Goal: Find contact information: Find contact information

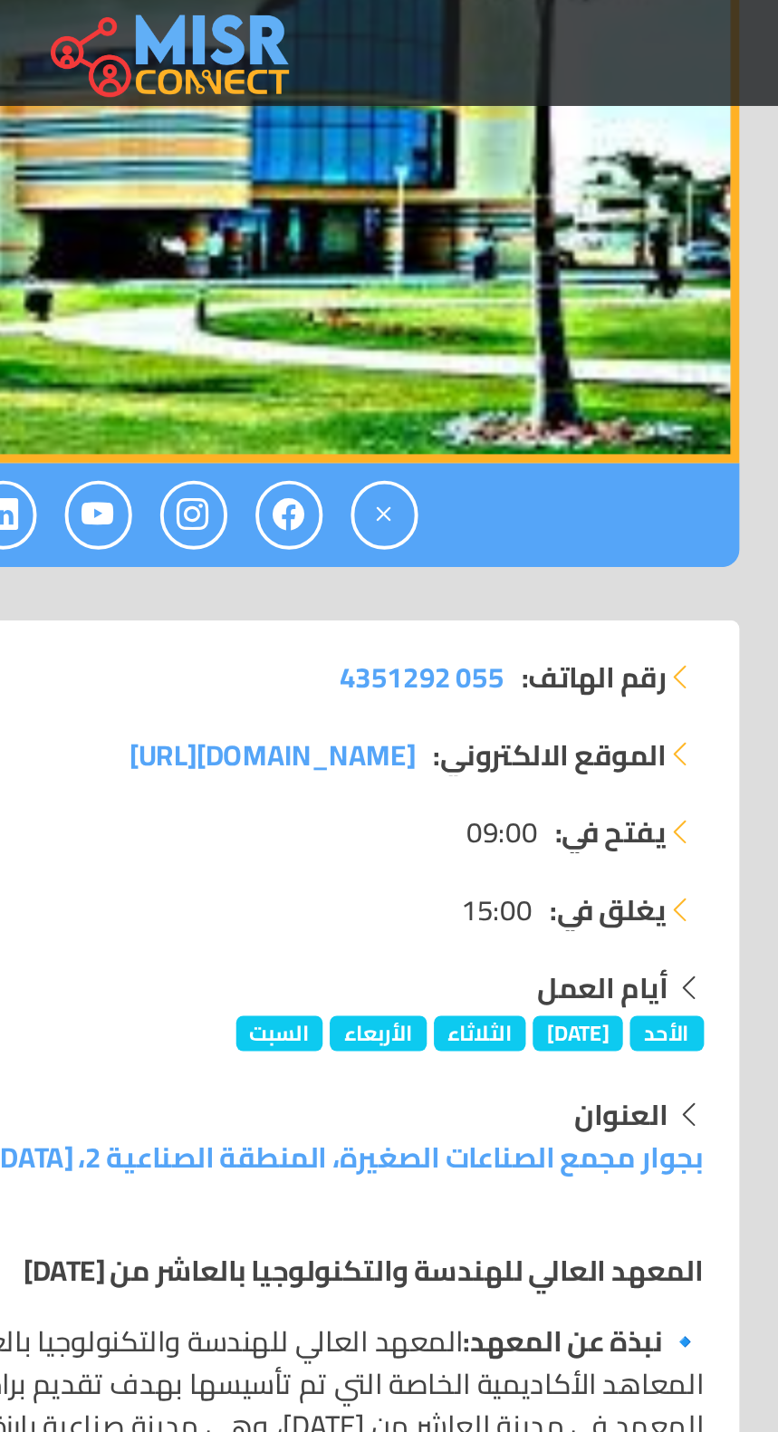
scroll to position [800, 0]
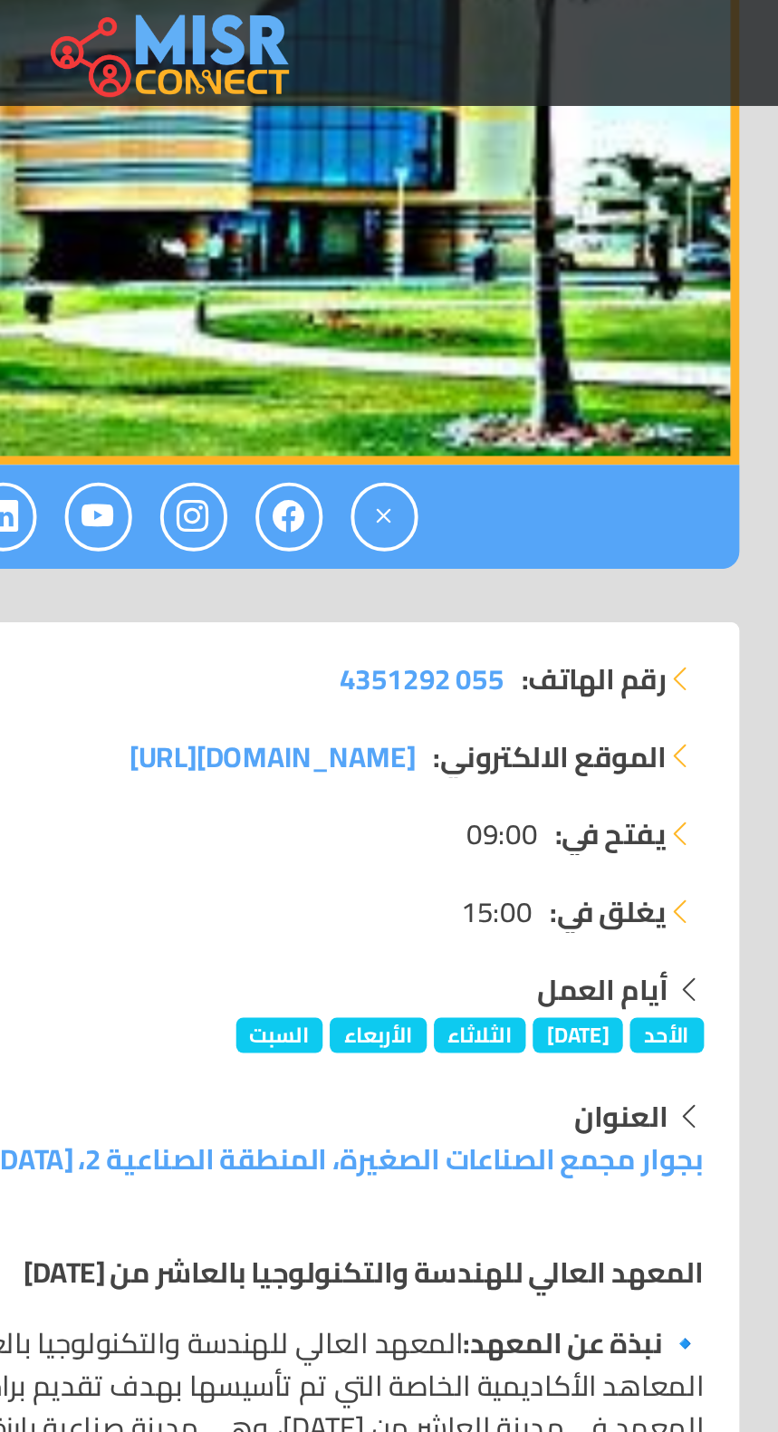
click at [501, 384] on span "[DOMAIN_NAME][URL]" at bounding box center [454, 387] width 147 height 27
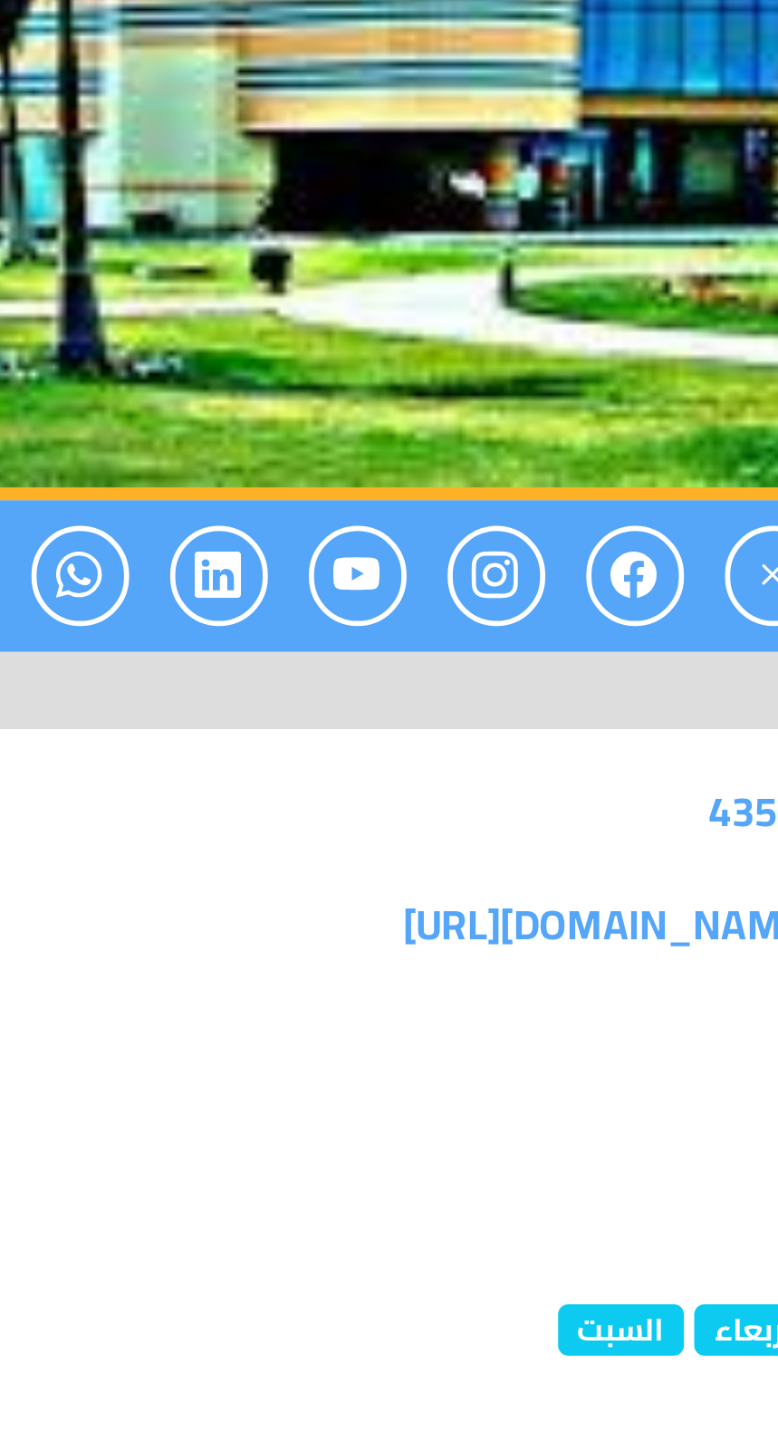
scroll to position [763, 0]
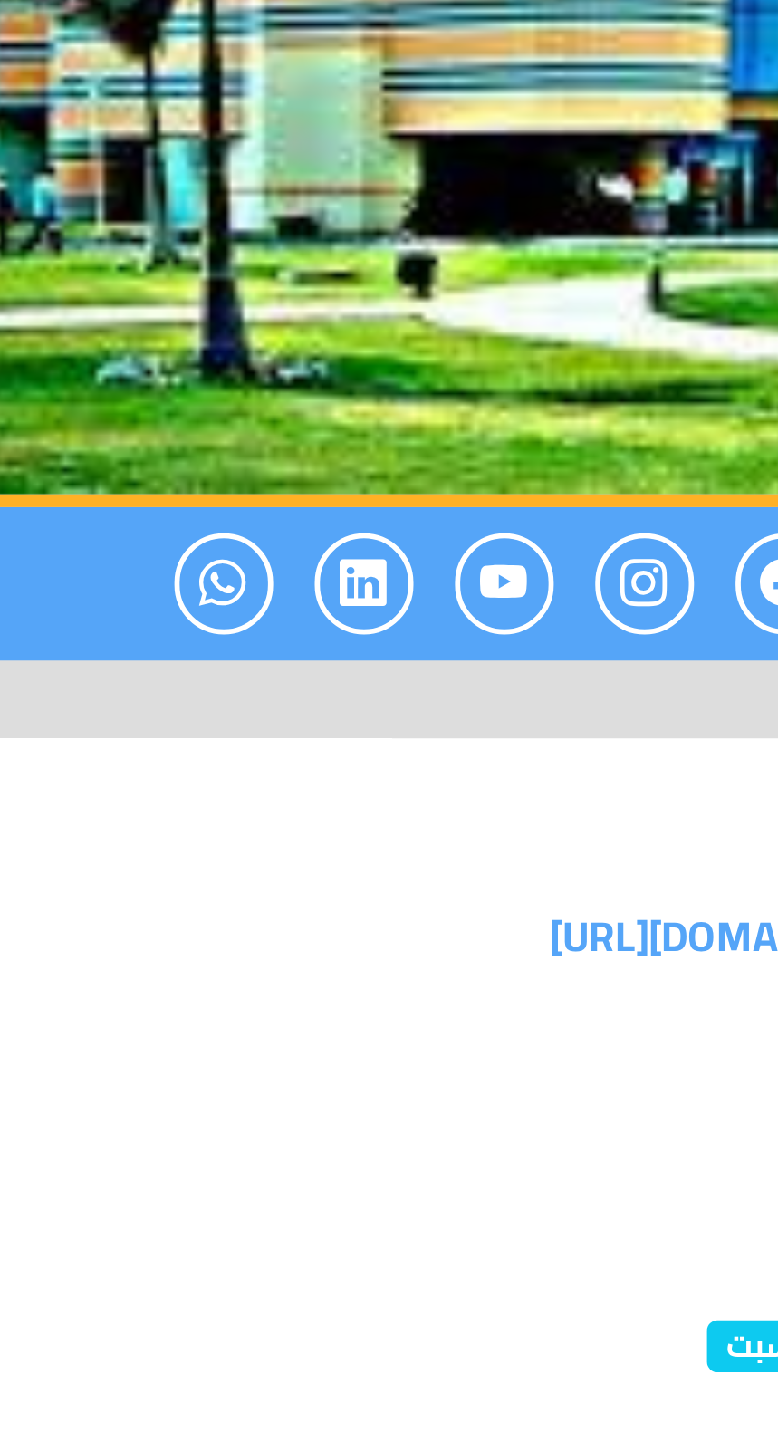
click at [273, 302] on icon at bounding box center [267, 301] width 16 height 30
